Goal: Task Accomplishment & Management: Book appointment/travel/reservation

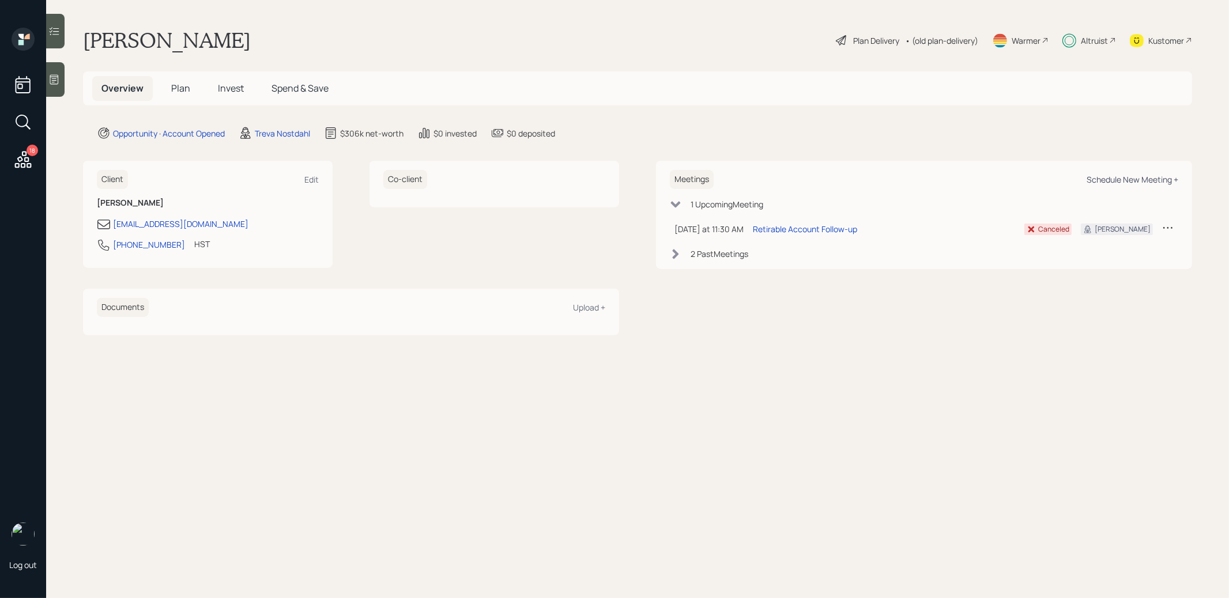
click at [1147, 178] on div "Schedule New Meeting +" at bounding box center [1133, 179] width 92 height 11
select select "8b79112e-3cfb-44f9-89e7-15267fe946c1"
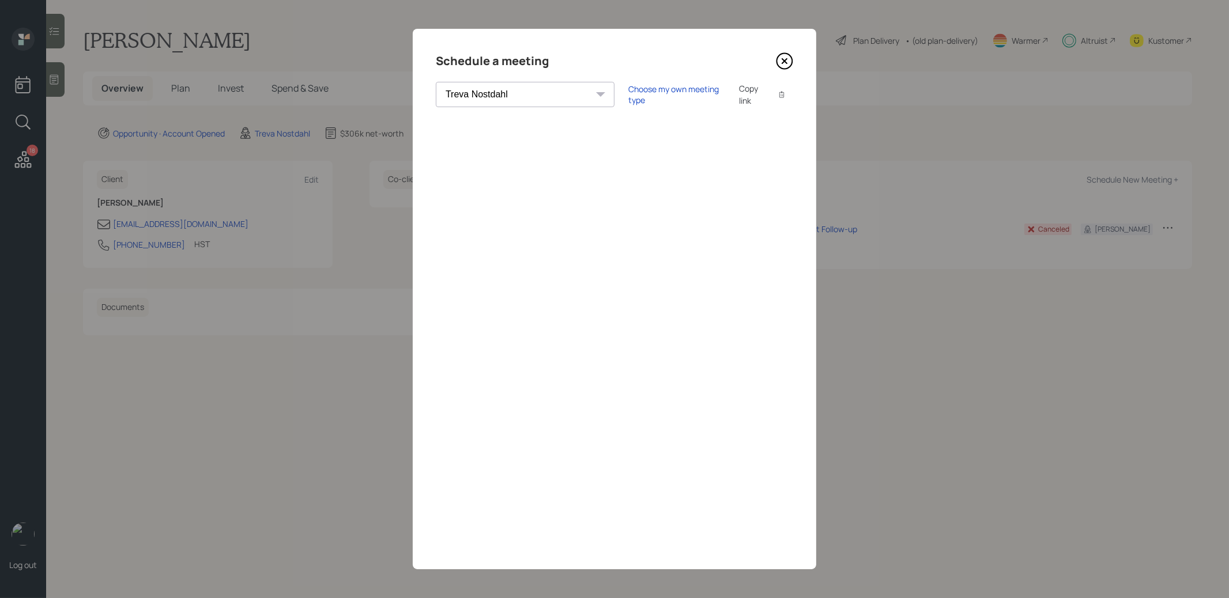
click at [739, 93] on div "Copy link" at bounding box center [752, 94] width 27 height 24
